Goal: Information Seeking & Learning: Learn about a topic

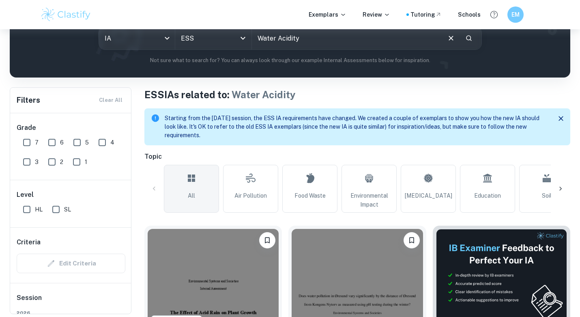
click at [198, 182] on link "All" at bounding box center [191, 189] width 55 height 48
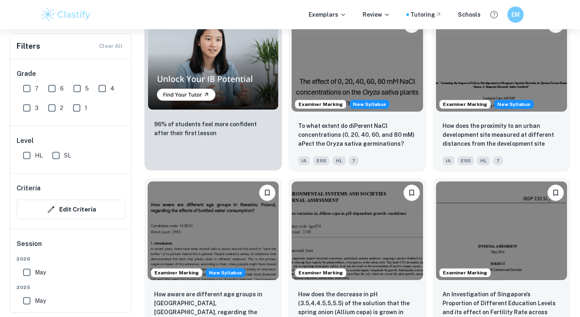
scroll to position [662, 0]
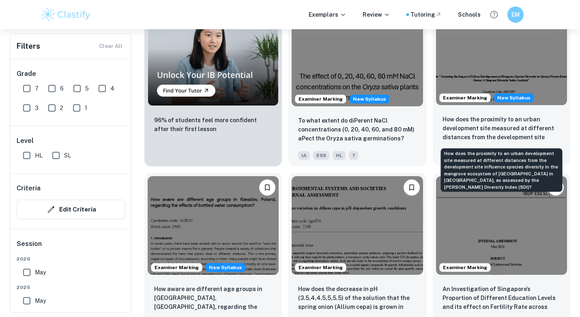
click at [502, 130] on p "How does the proximity to an urban development site measured at different dista…" at bounding box center [501, 129] width 118 height 28
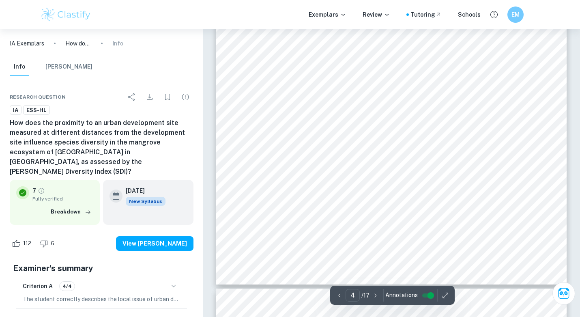
scroll to position [1660, 0]
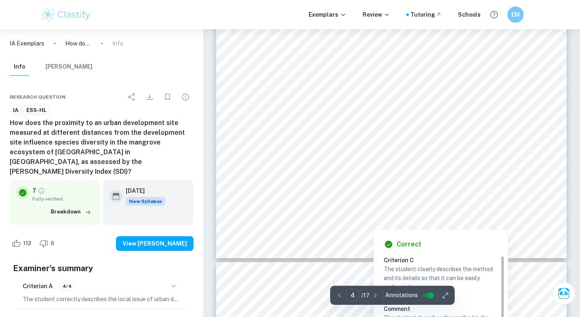
type input "5"
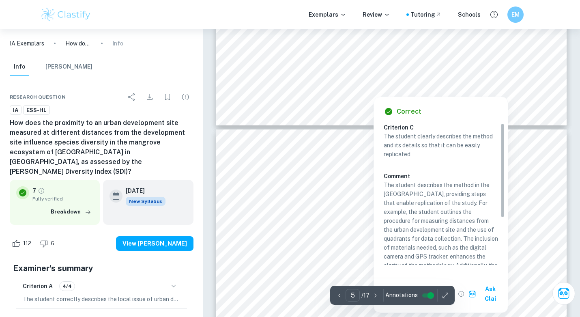
scroll to position [1996, 0]
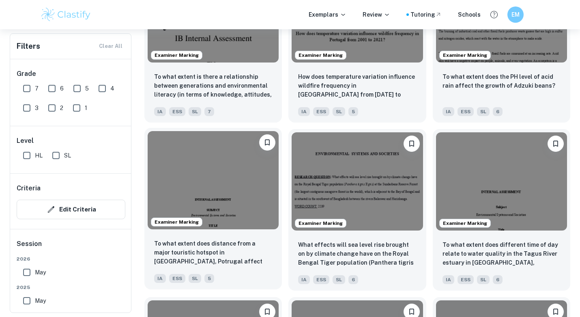
scroll to position [1545, 0]
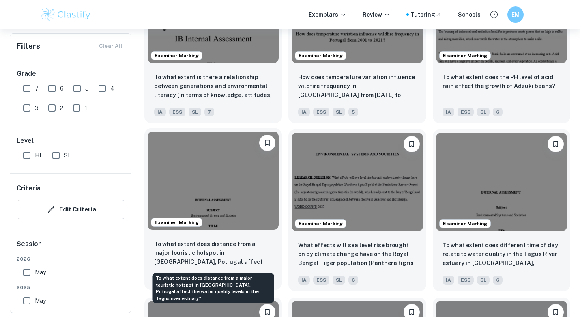
click at [238, 248] on p "To what extent does distance from a major touristic hotspot in [GEOGRAPHIC_DATA…" at bounding box center [213, 253] width 118 height 28
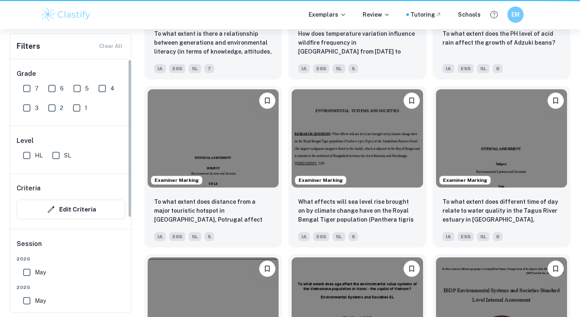
scroll to position [1589, 0]
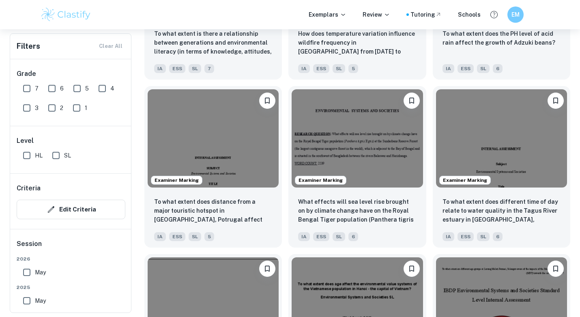
click at [27, 92] on input "7" at bounding box center [27, 88] width 16 height 16
checkbox input "true"
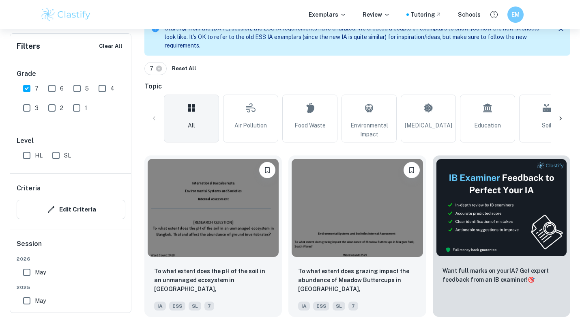
scroll to position [195, 0]
click at [64, 160] on label "SL" at bounding box center [59, 155] width 23 height 16
click at [64, 160] on input "SL" at bounding box center [56, 155] width 16 height 16
checkbox input "true"
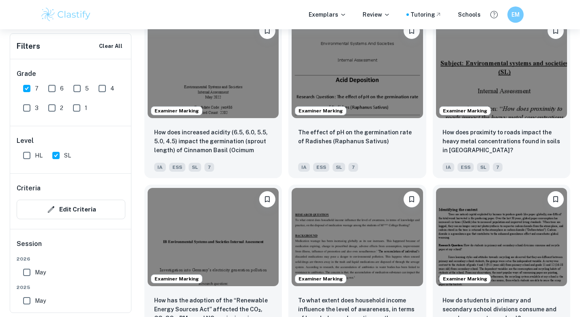
scroll to position [1215, 0]
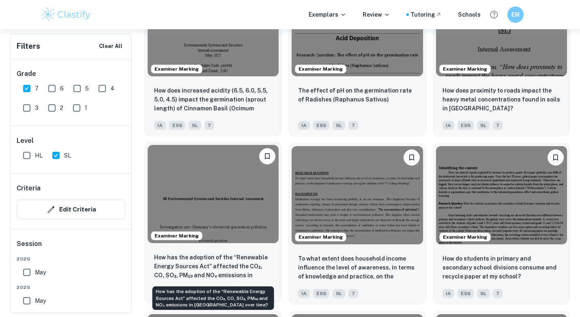
click at [219, 261] on p "How has the adoption of the “Renewable Energy Sources Act” affected the CO₂, CO…" at bounding box center [213, 267] width 118 height 28
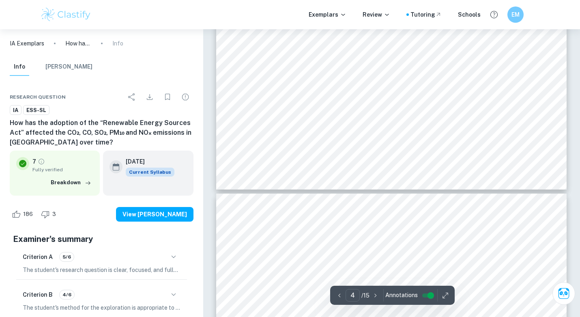
scroll to position [1617, 0]
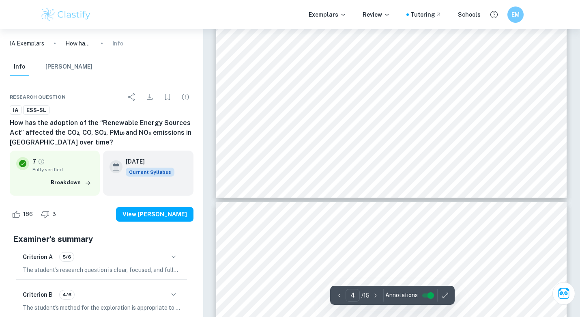
type input "5"
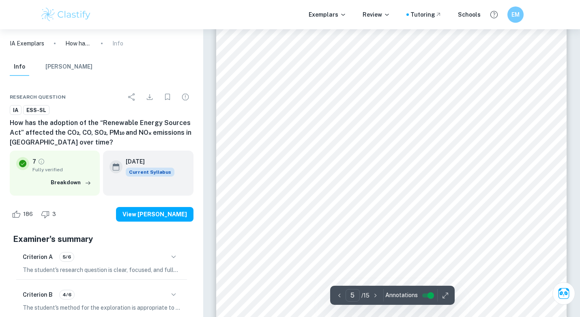
scroll to position [2327, 0]
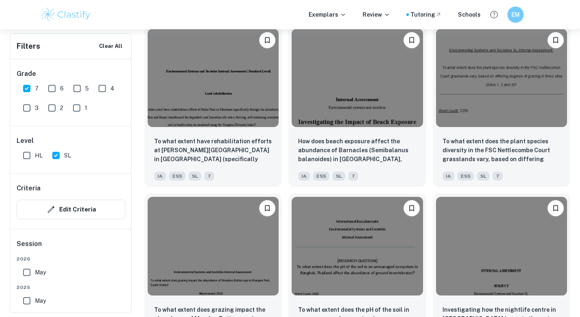
scroll to position [2379, 0]
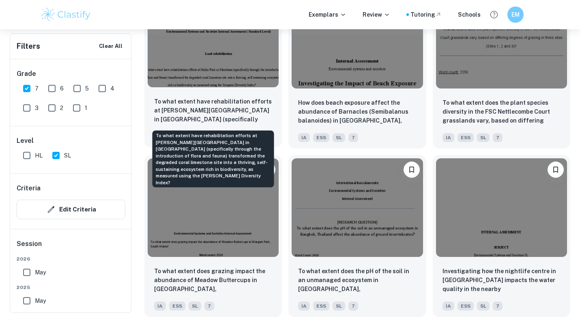
click at [192, 109] on p "To what extent have rehabilitation efforts at [PERSON_NAME][GEOGRAPHIC_DATA] in…" at bounding box center [213, 111] width 118 height 28
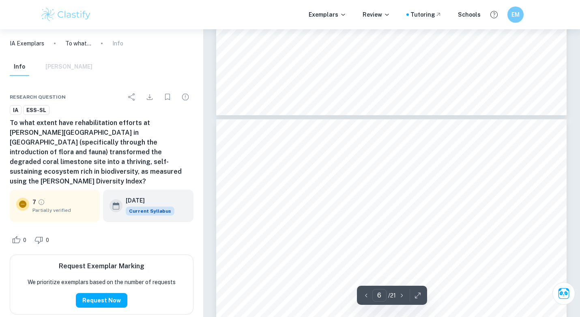
scroll to position [2281, 0]
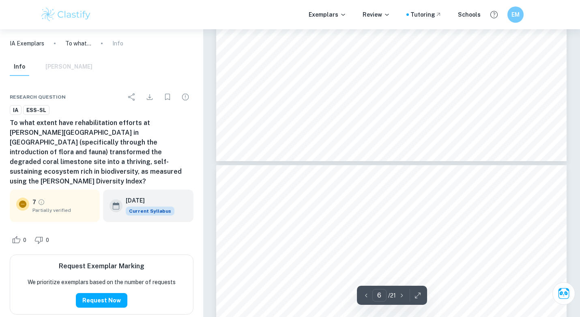
type input "7"
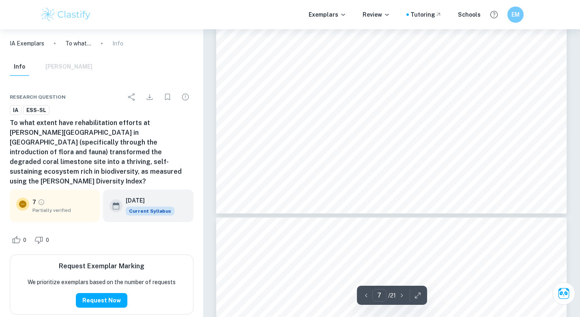
scroll to position [3114, 0]
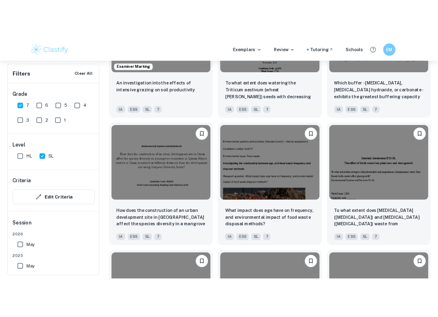
scroll to position [1750, 0]
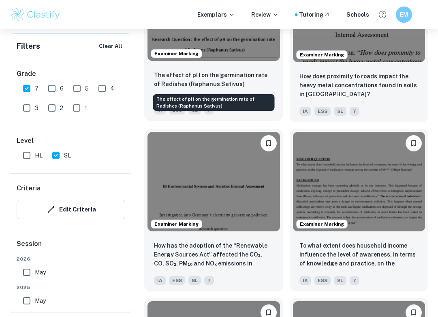
click at [236, 79] on p "The effect of pH on the germination rate of Radishes (Raphanus Sativus)" at bounding box center [214, 80] width 120 height 18
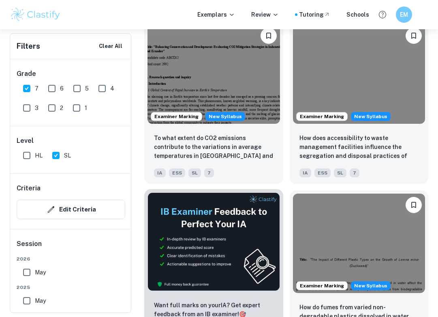
scroll to position [310, 0]
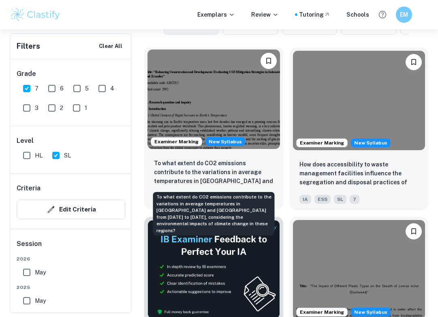
click at [218, 164] on p "To what extent do CO2 emissions contribute to the variations in average tempera…" at bounding box center [214, 172] width 120 height 28
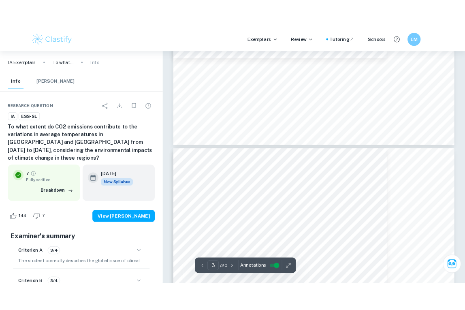
scroll to position [856, 0]
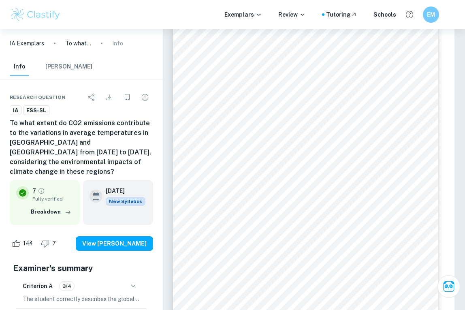
type input "3"
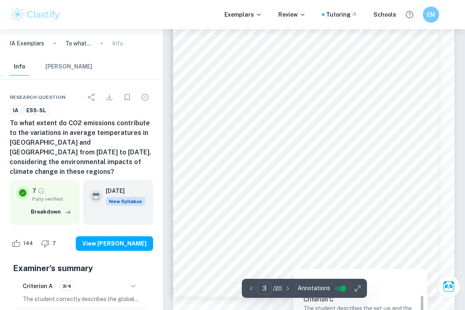
scroll to position [901, 0]
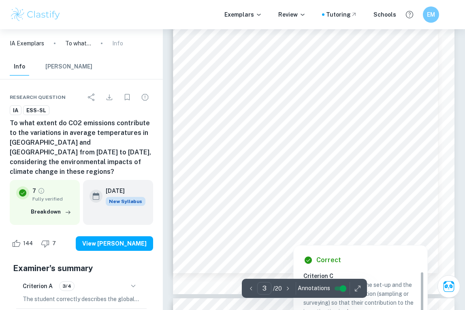
click at [290, 221] on div at bounding box center [309, 222] width 212 height 8
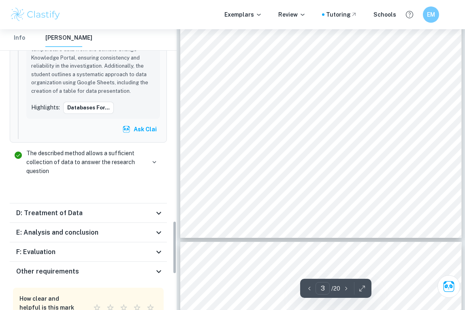
scroll to position [1033, 0]
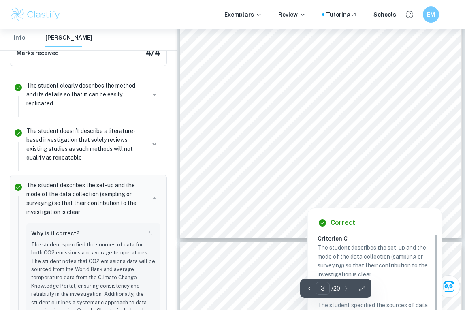
click at [311, 165] on div at bounding box center [279, 167] width 135 height 13
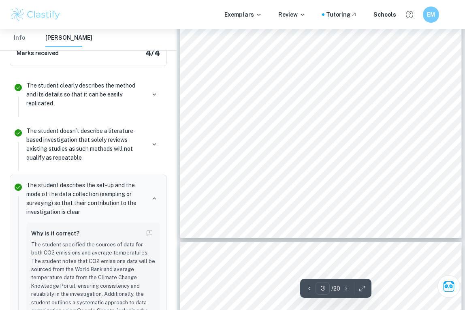
click at [311, 165] on span "World Bank CO2 Emissions Data" at bounding box center [309, 165] width 74 height 6
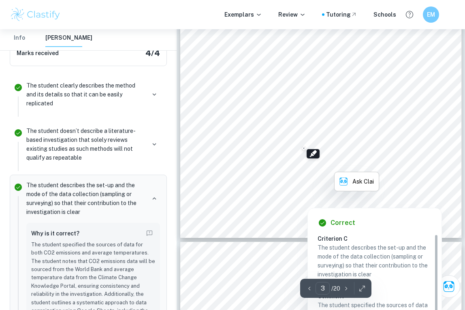
click at [303, 165] on div at bounding box center [279, 167] width 135 height 13
drag, startPoint x: 272, startPoint y: 167, endPoint x: 338, endPoint y: 169, distance: 65.3
click at [337, 167] on div at bounding box center [279, 167] width 135 height 13
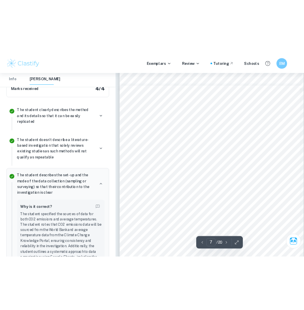
scroll to position [2110, 0]
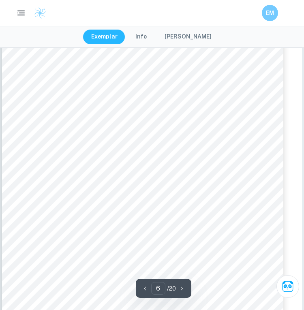
type input "6"
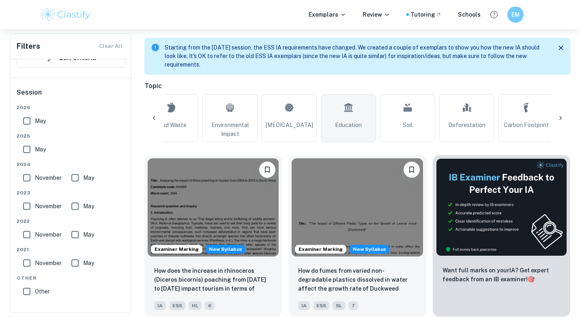
scroll to position [0, 159]
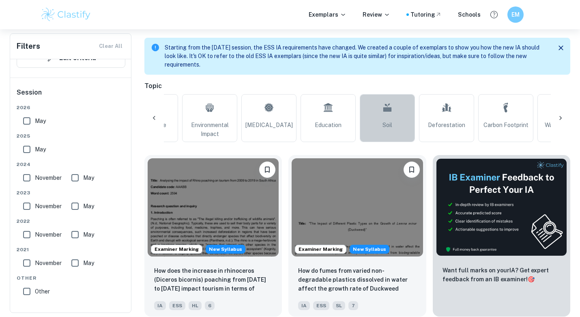
click at [399, 115] on link "Soil" at bounding box center [387, 118] width 55 height 48
type input "Soil"
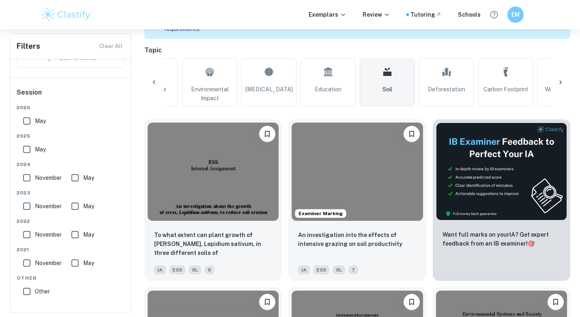
scroll to position [217, 0]
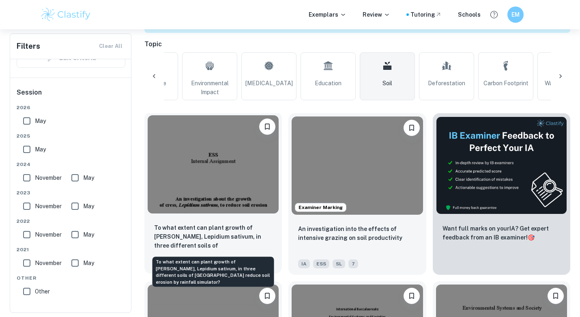
click at [229, 224] on p "To what extent can plant growth of [PERSON_NAME], Lepidium sativum, in three di…" at bounding box center [213, 237] width 118 height 28
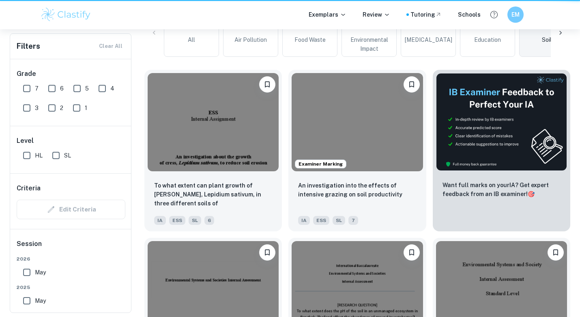
scroll to position [261, 0]
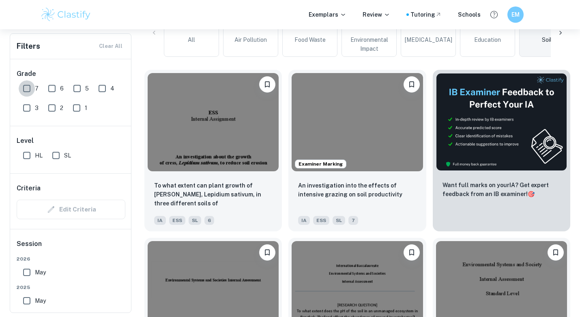
click at [26, 92] on input "7" at bounding box center [27, 88] width 16 height 16
checkbox input "true"
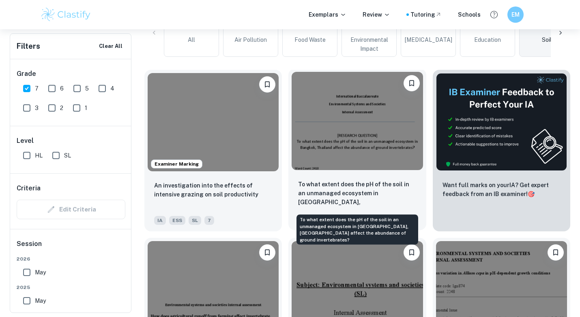
scroll to position [290, 0]
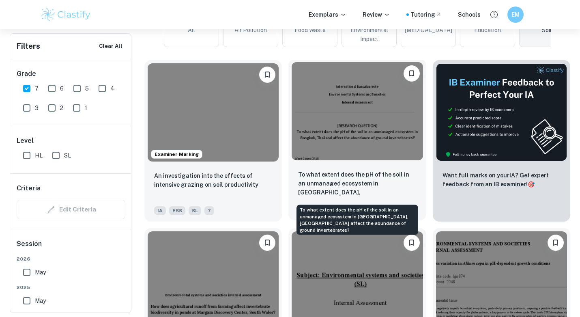
click at [340, 186] on p "To what extent does the pH of the soil in an unmanaged ecosystem in [GEOGRAPHIC…" at bounding box center [357, 184] width 118 height 28
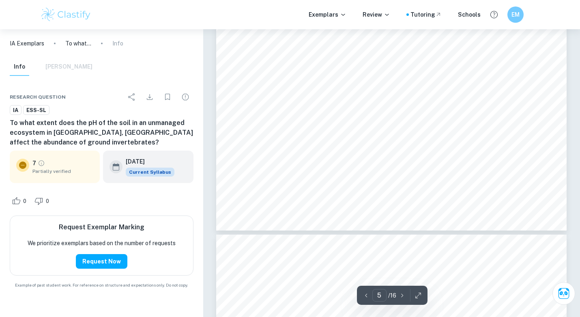
scroll to position [2089, 0]
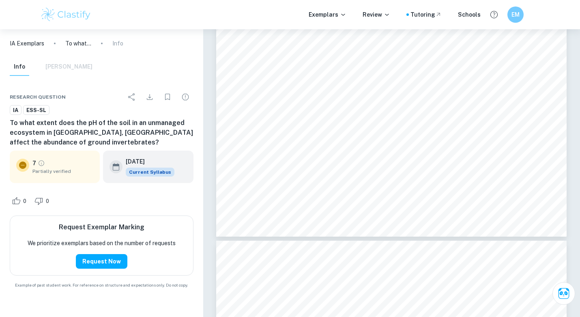
type input "6"
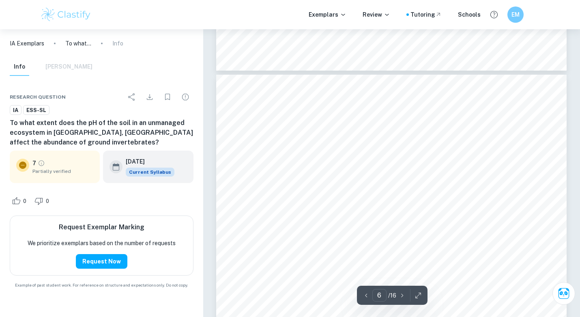
scroll to position [2352, 0]
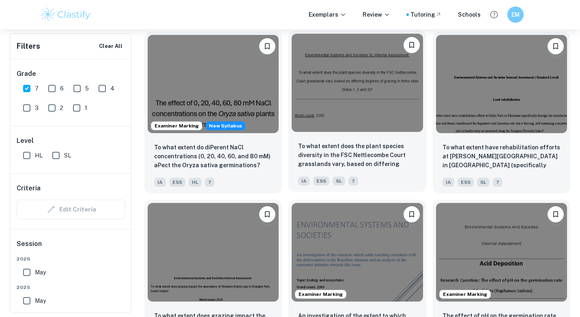
scroll to position [1010, 0]
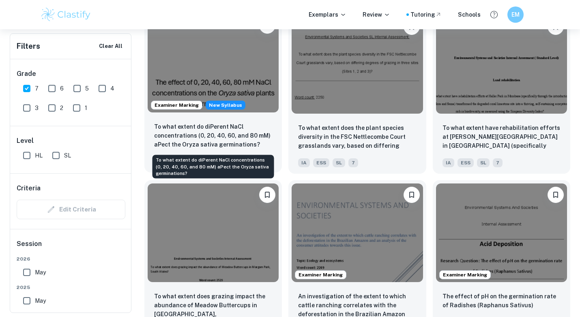
click at [225, 128] on p "To what extent do diPerent NaCl concentrations (0, 20, 40, 60, and 80 mM) aPect…" at bounding box center [213, 135] width 118 height 27
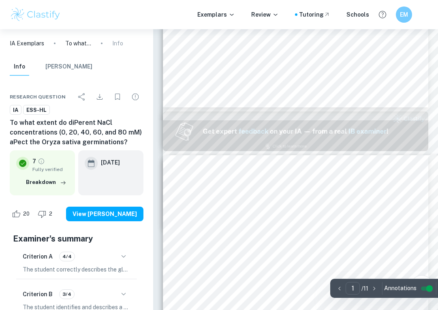
type input "2"
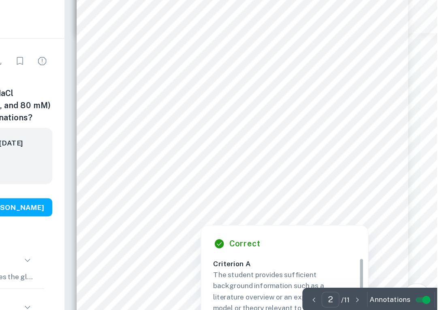
scroll to position [465, 13]
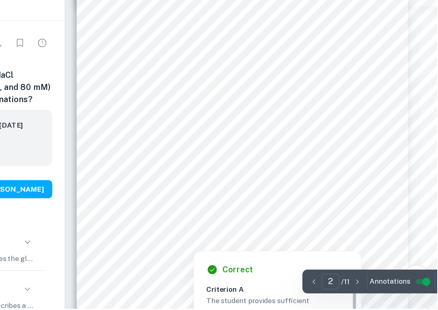
drag, startPoint x: 244, startPoint y: 227, endPoint x: 264, endPoint y: 227, distance: 20.3
click at [264, 227] on div at bounding box center [322, 229] width 244 height 11
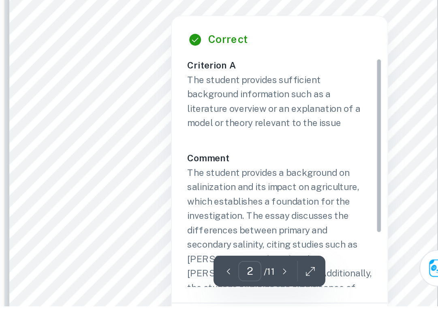
scroll to position [466, 13]
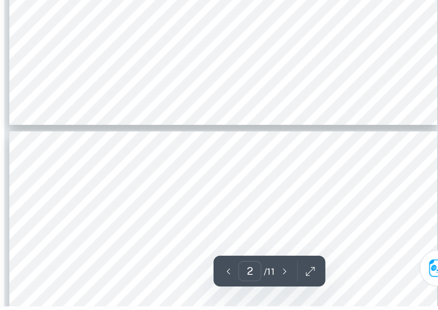
type input "3"
